Goal: Task Accomplishment & Management: Use online tool/utility

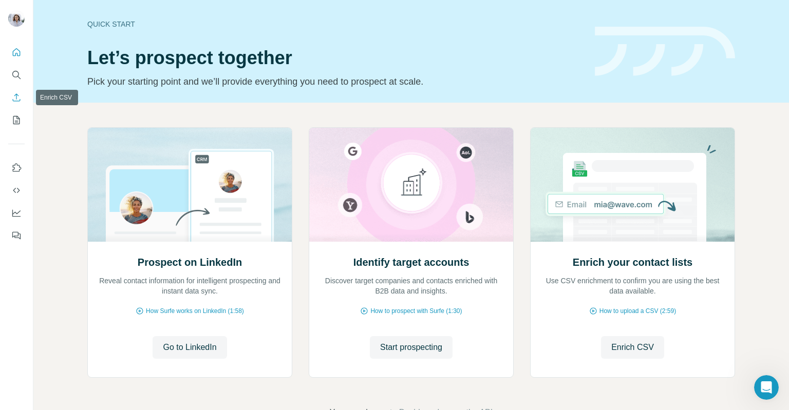
click at [16, 104] on button "Enrich CSV" at bounding box center [16, 97] width 16 height 18
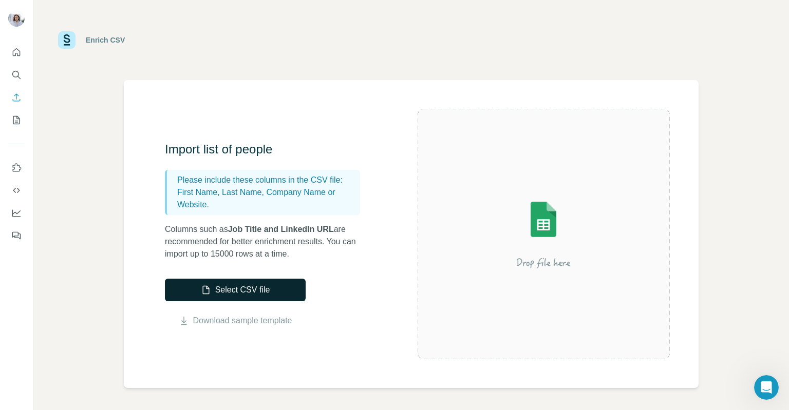
click at [279, 294] on button "Select CSV file" at bounding box center [235, 290] width 141 height 23
click at [268, 293] on button "Select CSV file" at bounding box center [235, 290] width 141 height 23
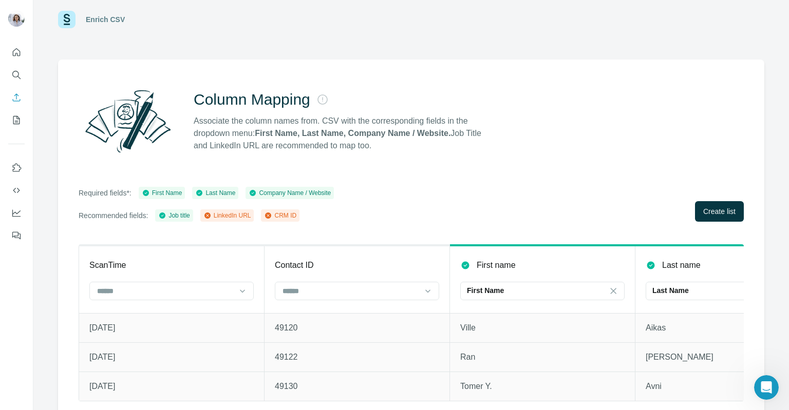
scroll to position [37, 0]
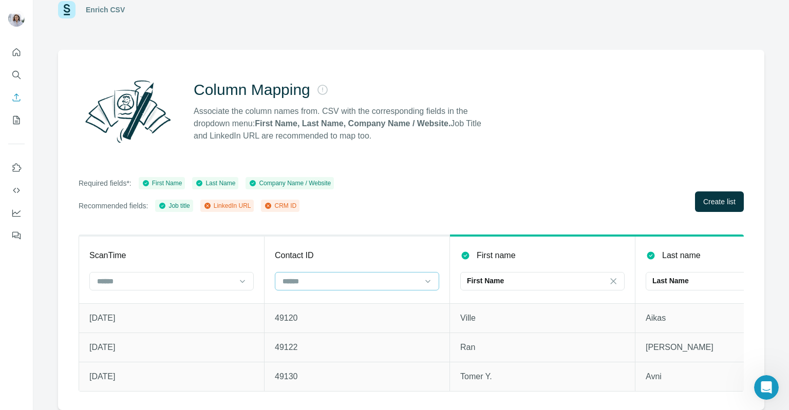
click at [364, 276] on input at bounding box center [351, 281] width 139 height 11
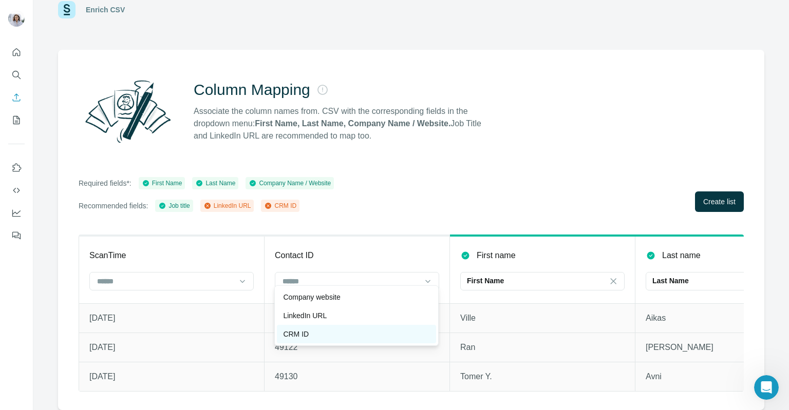
click at [328, 330] on div "CRM ID" at bounding box center [356, 334] width 147 height 10
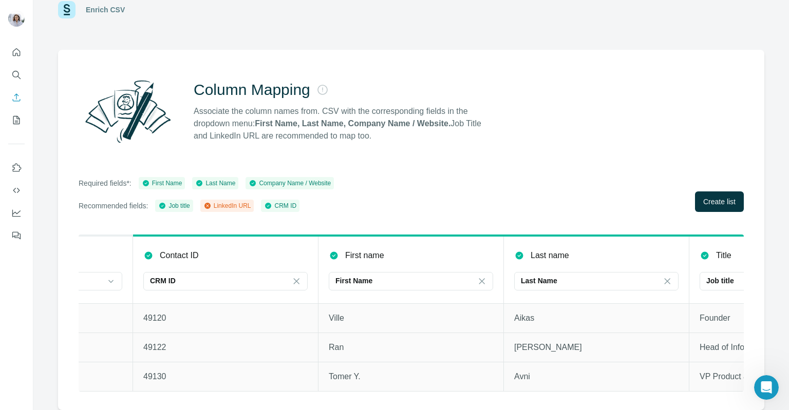
scroll to position [0, 0]
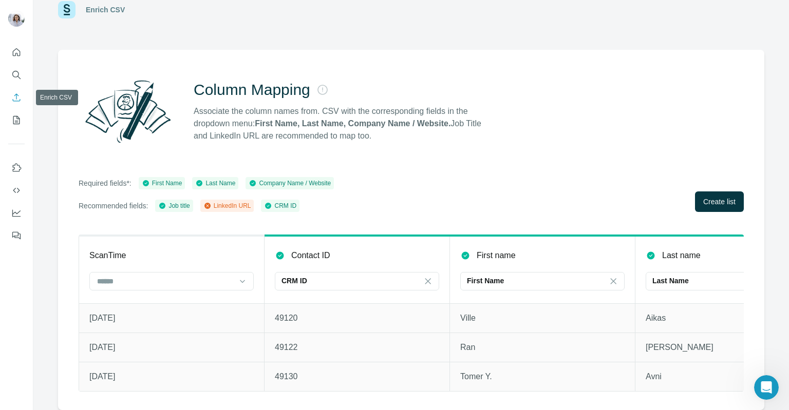
click at [21, 95] on icon "Enrich CSV" at bounding box center [16, 97] width 10 height 10
click at [19, 75] on icon "Search" at bounding box center [16, 75] width 10 height 10
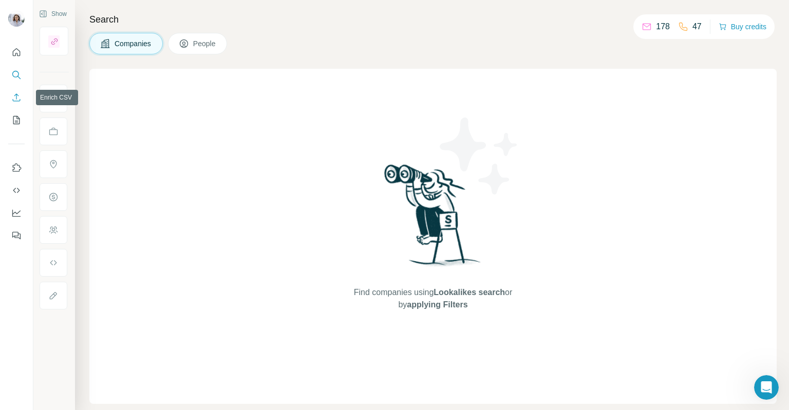
click at [17, 96] on icon "Enrich CSV" at bounding box center [16, 97] width 10 height 10
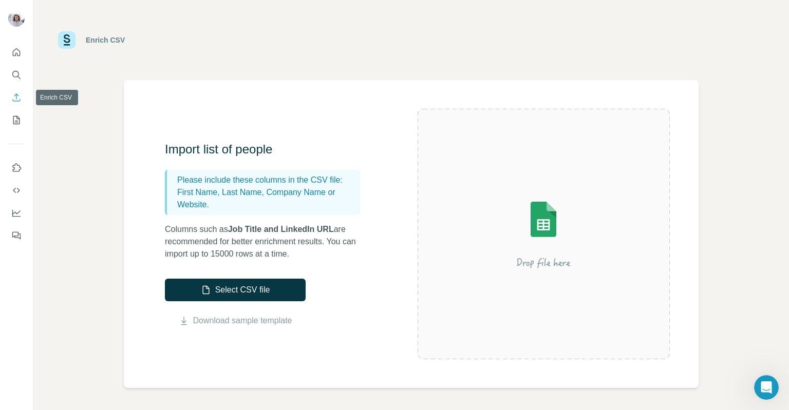
click at [20, 101] on icon "Enrich CSV" at bounding box center [16, 97] width 10 height 10
click at [14, 119] on icon "My lists" at bounding box center [16, 120] width 10 height 10
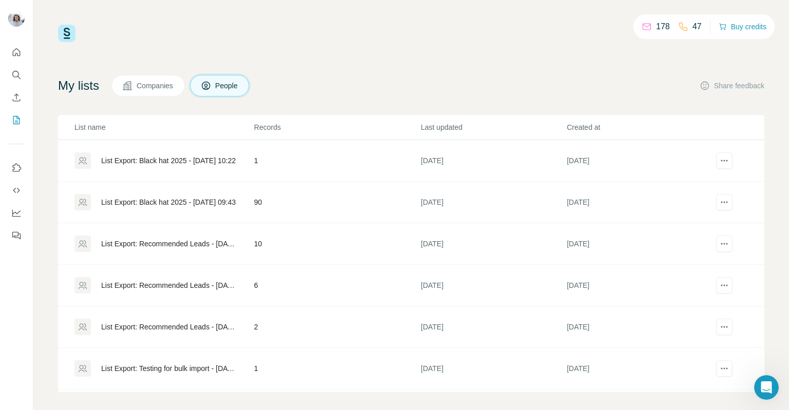
click at [195, 203] on div "List Export: Black hat 2025 - [DATE] 09:43" at bounding box center [168, 202] width 135 height 10
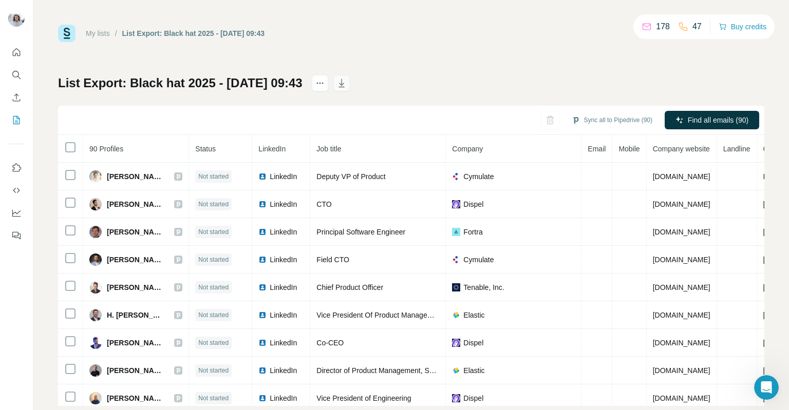
click at [347, 81] on icon "button" at bounding box center [341, 83] width 10 height 10
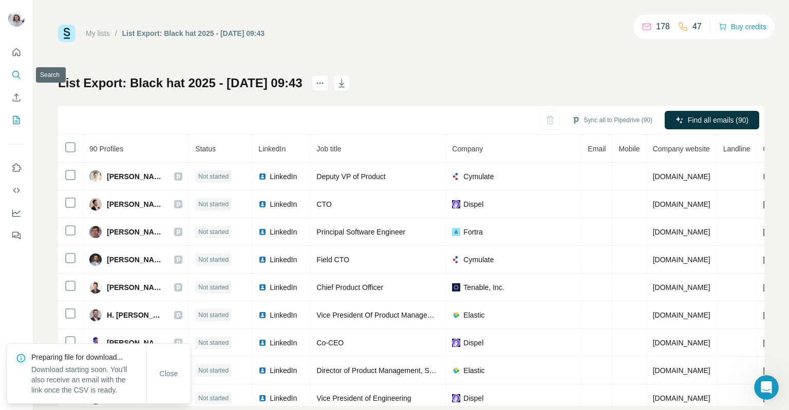
click at [21, 77] on icon "Search" at bounding box center [16, 75] width 10 height 10
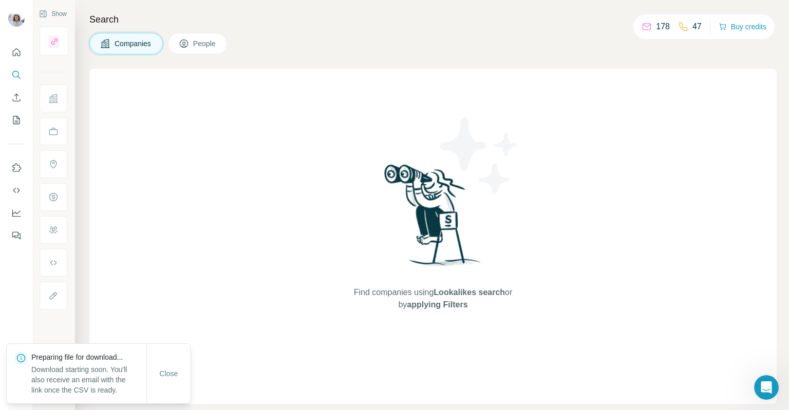
click at [197, 48] on span "People" at bounding box center [205, 44] width 24 height 10
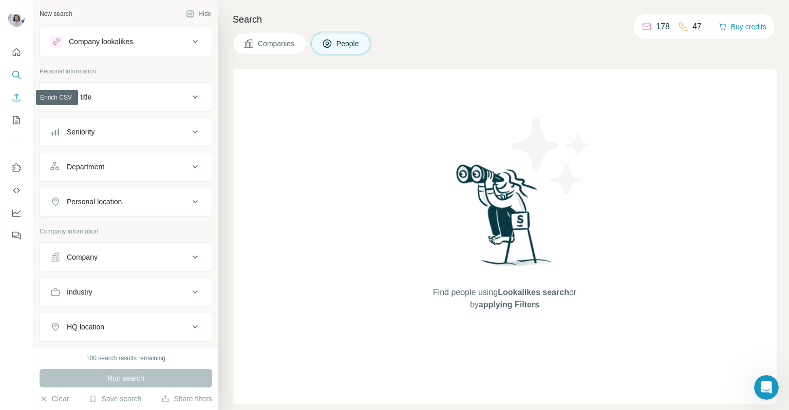
click at [21, 93] on icon "Enrich CSV" at bounding box center [16, 97] width 10 height 10
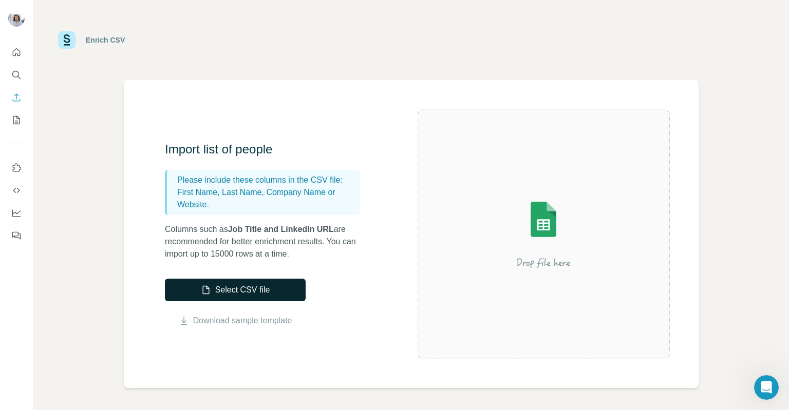
click at [240, 291] on button "Select CSV file" at bounding box center [235, 290] width 141 height 23
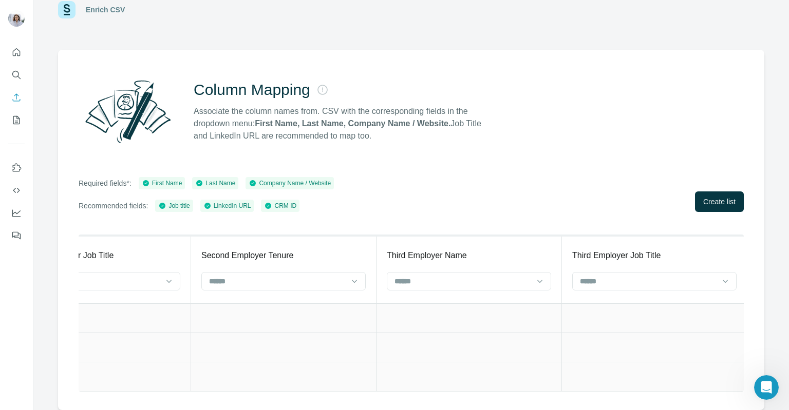
scroll to position [0, 4449]
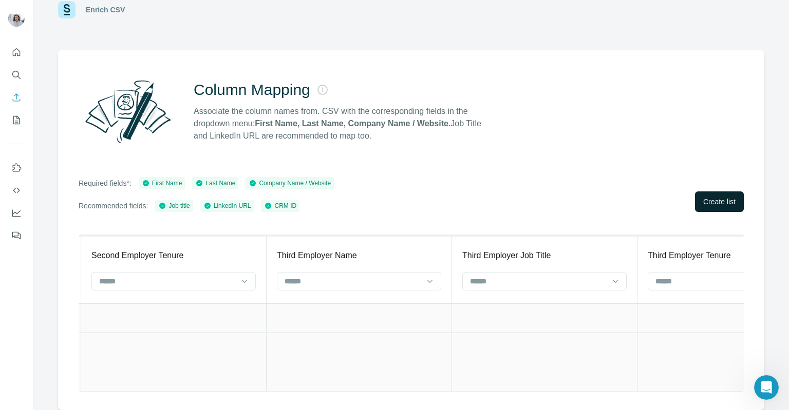
click at [708, 198] on span "Create list" at bounding box center [719, 202] width 32 height 10
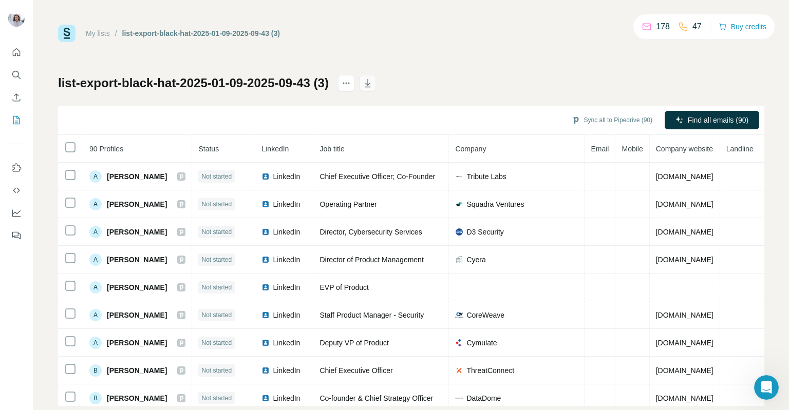
click at [376, 77] on button "button" at bounding box center [368, 83] width 16 height 16
click at [11, 95] on icon "Enrich CSV" at bounding box center [16, 97] width 10 height 10
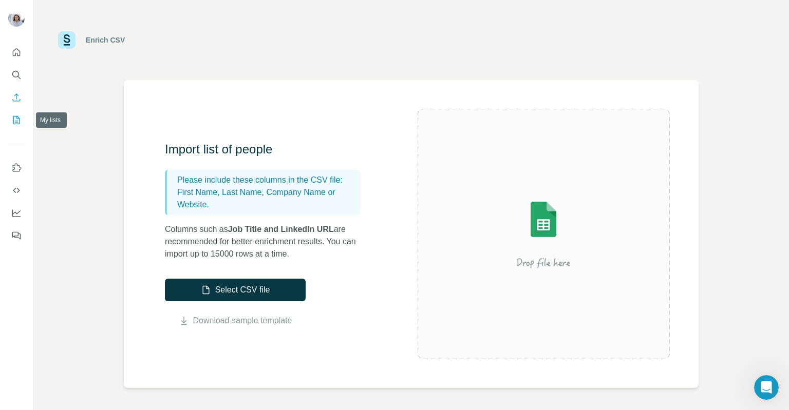
click at [16, 119] on icon "My lists" at bounding box center [16, 120] width 10 height 10
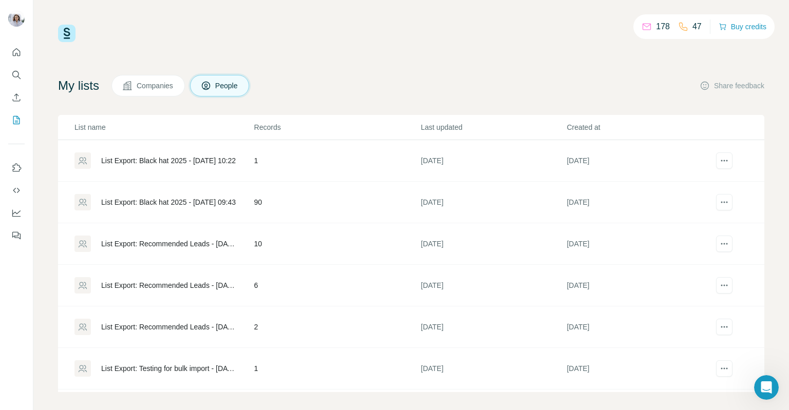
click at [146, 90] on span "Companies" at bounding box center [156, 86] width 38 height 10
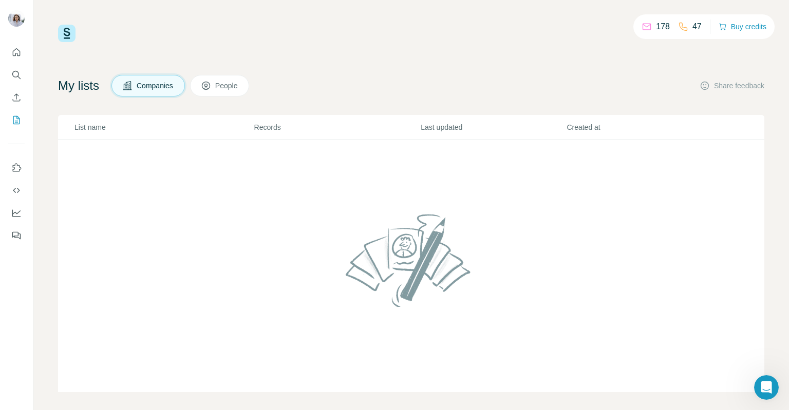
click at [250, 87] on button "People" at bounding box center [220, 86] width 60 height 22
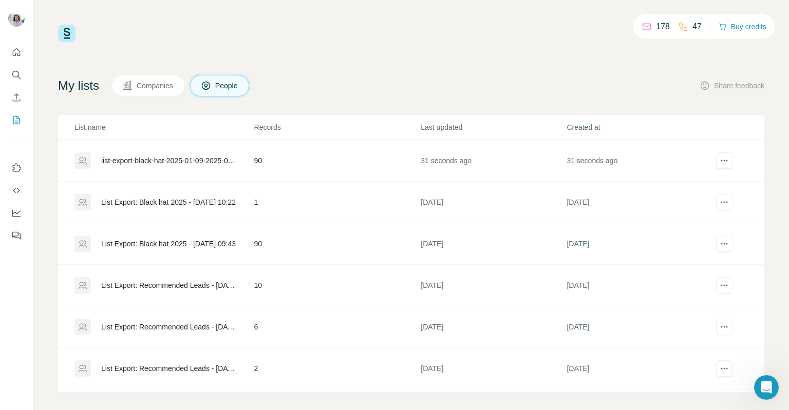
click at [223, 92] on button "People" at bounding box center [220, 86] width 60 height 22
click at [20, 78] on icon "Search" at bounding box center [16, 75] width 10 height 10
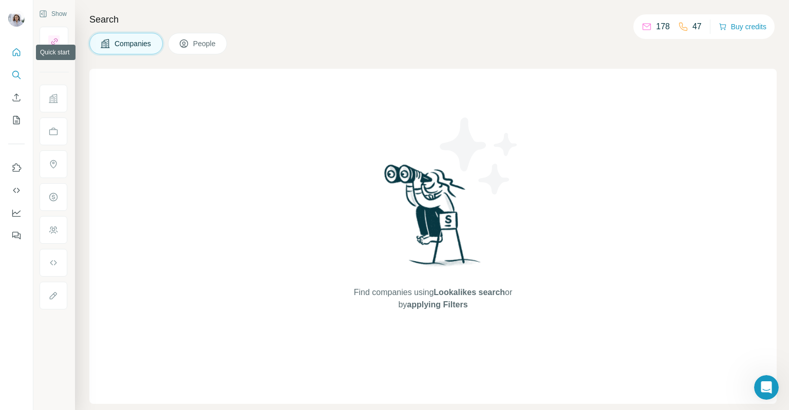
click at [20, 53] on icon "Quick start" at bounding box center [17, 52] width 8 height 8
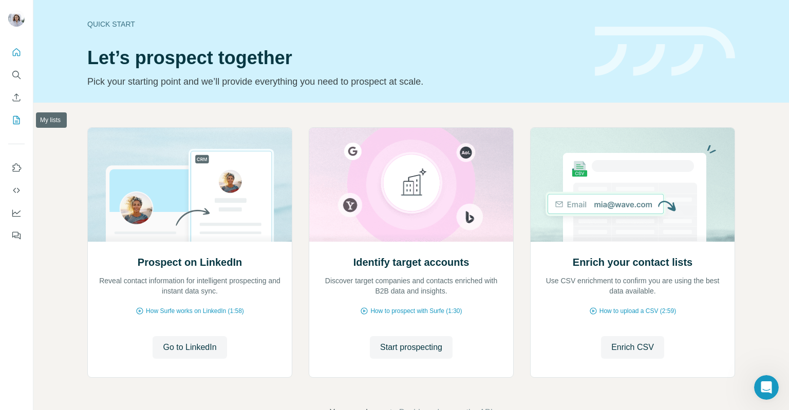
click at [19, 125] on icon "My lists" at bounding box center [16, 120] width 10 height 10
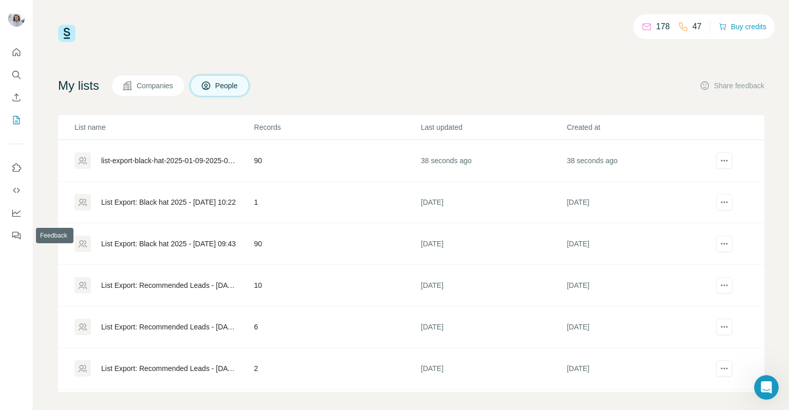
click at [20, 224] on nav at bounding box center [16, 202] width 16 height 86
click at [21, 214] on icon "Dashboard" at bounding box center [16, 213] width 10 height 10
